Goal: Check status: Check status

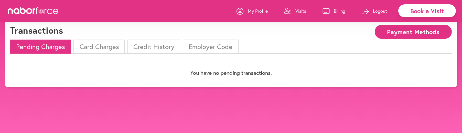
scroll to position [32, 0]
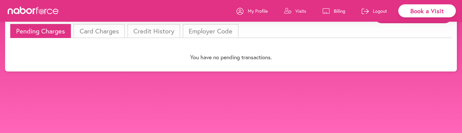
click at [341, 9] on p "Billing" at bounding box center [340, 11] width 12 height 6
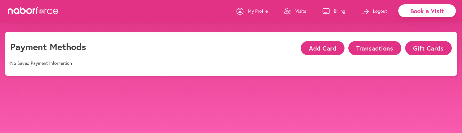
click at [377, 47] on button "Transactions" at bounding box center [374, 48] width 53 height 14
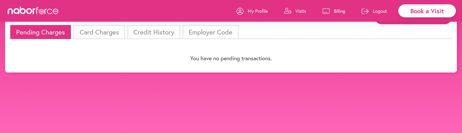
scroll to position [32, 0]
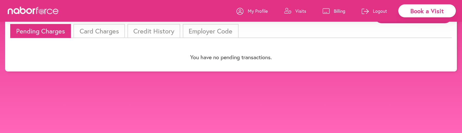
click at [106, 29] on li "Card Charges" at bounding box center [98, 31] width 51 height 14
